Goal: Find specific page/section: Find specific page/section

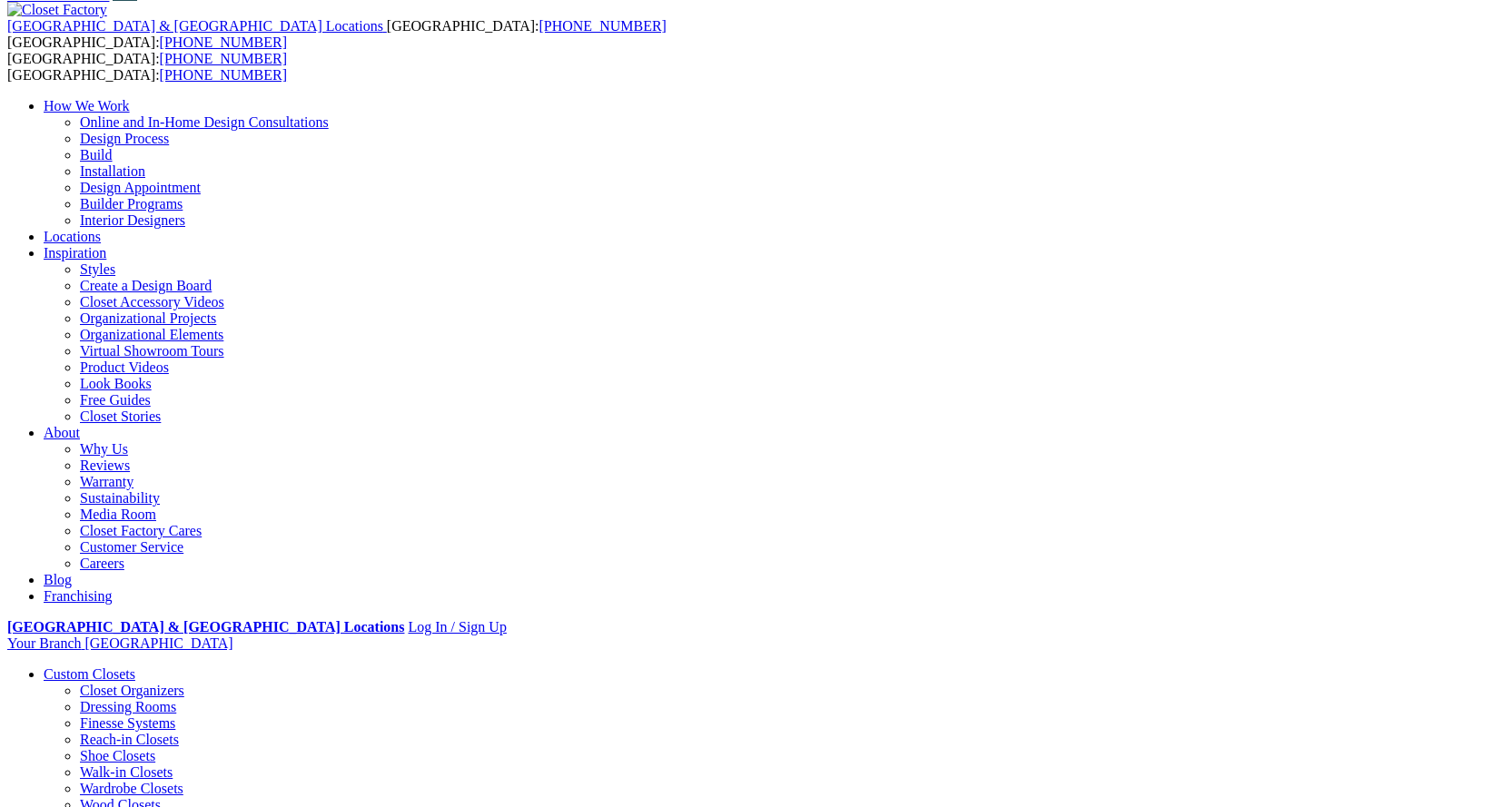
scroll to position [454, 0]
